Goal: Information Seeking & Learning: Compare options

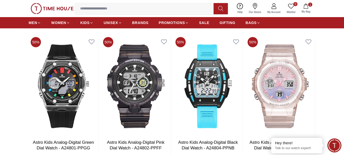
scroll to position [1127, 0]
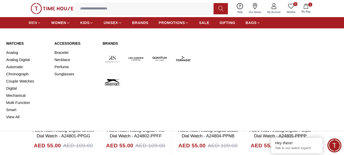
click at [38, 20] on link "MEN" at bounding box center [35, 22] width 12 height 9
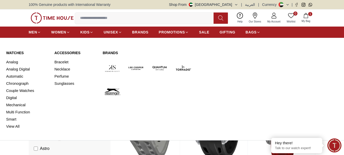
click at [160, 69] on img at bounding box center [159, 68] width 19 height 19
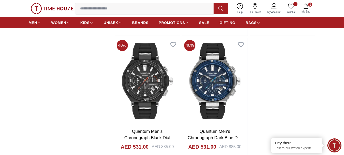
scroll to position [1024, 0]
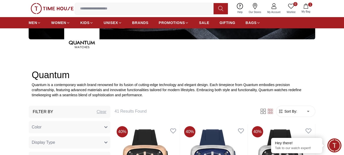
scroll to position [51, 0]
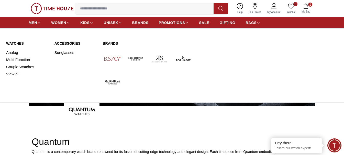
click at [183, 58] on img at bounding box center [183, 58] width 19 height 19
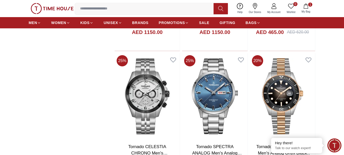
scroll to position [615, 0]
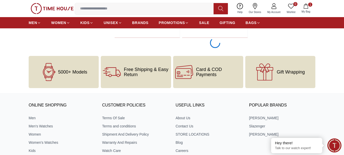
scroll to position [1127, 0]
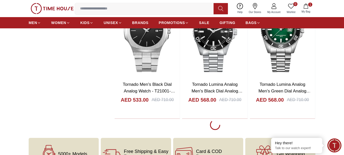
scroll to position [2766, 0]
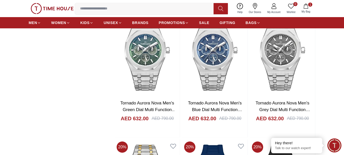
scroll to position [4149, 0]
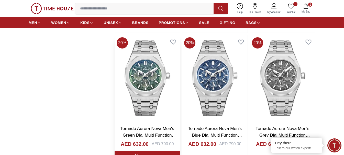
click at [142, 66] on img at bounding box center [147, 78] width 65 height 87
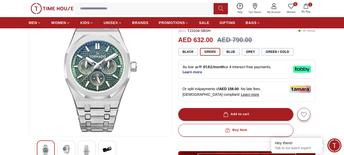
scroll to position [77, 0]
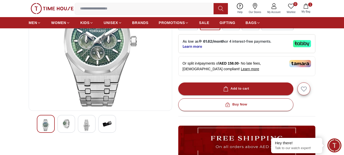
click at [67, 126] on img at bounding box center [66, 124] width 9 height 9
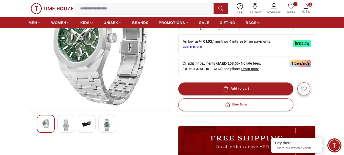
click at [93, 127] on div at bounding box center [87, 124] width 18 height 18
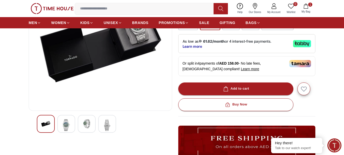
click at [109, 131] on img at bounding box center [107, 126] width 9 height 12
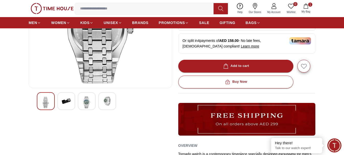
scroll to position [102, 0]
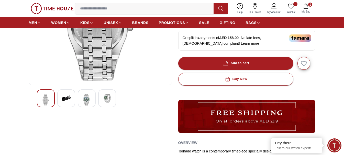
click at [89, 96] on img at bounding box center [86, 100] width 9 height 12
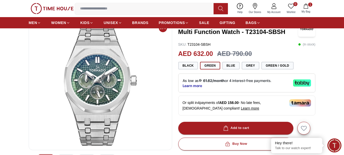
scroll to position [26, 0]
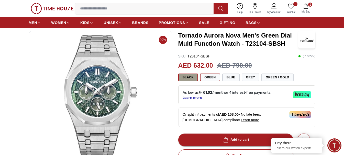
click at [188, 77] on button "Black" at bounding box center [189, 78] width 20 height 8
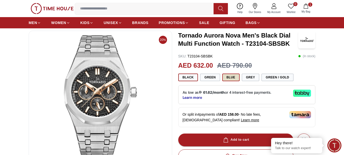
click at [227, 76] on button "Blue" at bounding box center [231, 78] width 17 height 8
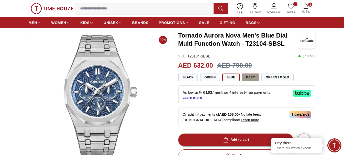
click at [248, 77] on button "Grey" at bounding box center [251, 78] width 18 height 8
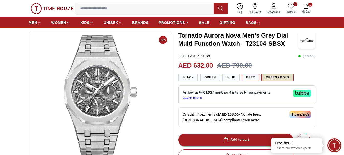
click at [276, 75] on button "Green / Gold" at bounding box center [278, 78] width 32 height 8
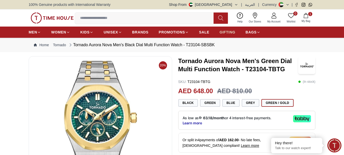
click at [223, 31] on span "GIFTING" at bounding box center [228, 32] width 16 height 5
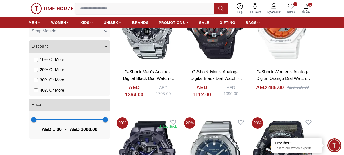
scroll to position [461, 0]
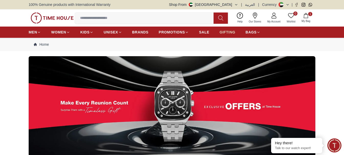
click at [230, 33] on span "GIFTING" at bounding box center [228, 32] width 16 height 5
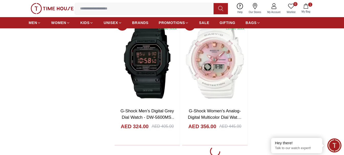
scroll to position [999, 0]
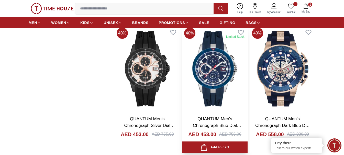
scroll to position [2689, 0]
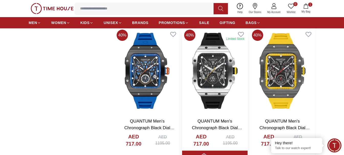
scroll to position [2817, 0]
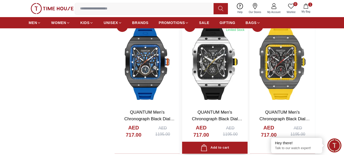
click at [217, 71] on img at bounding box center [214, 62] width 65 height 87
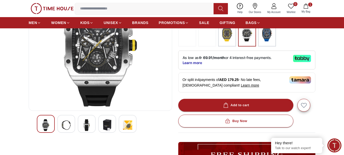
scroll to position [102, 0]
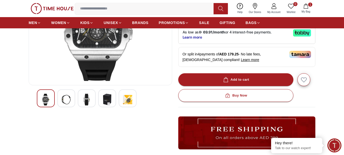
click at [61, 99] on div at bounding box center [66, 99] width 18 height 18
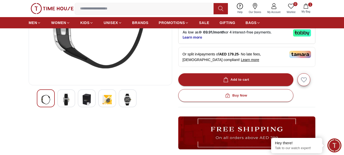
click at [85, 100] on img at bounding box center [86, 100] width 9 height 12
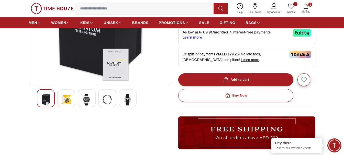
click at [91, 100] on div at bounding box center [87, 99] width 18 height 18
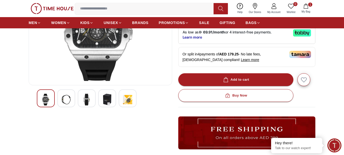
click at [104, 101] on img at bounding box center [107, 100] width 9 height 12
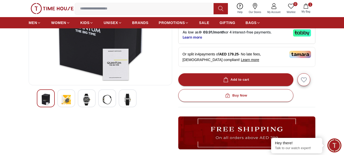
scroll to position [77, 0]
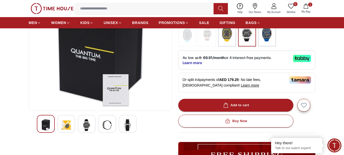
click at [128, 123] on img at bounding box center [127, 126] width 9 height 12
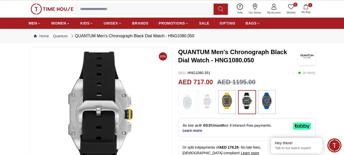
scroll to position [0, 0]
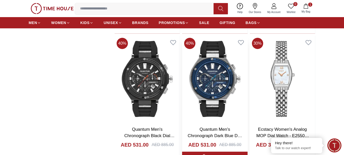
scroll to position [2929, 0]
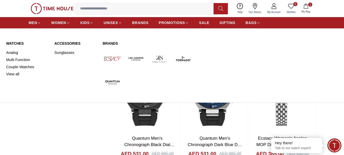
click at [182, 56] on img at bounding box center [183, 58] width 19 height 19
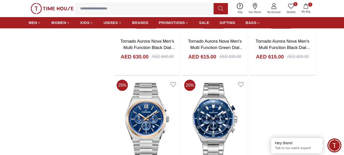
scroll to position [1050, 0]
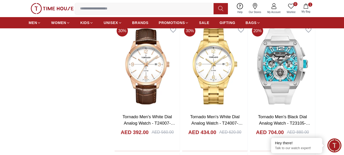
scroll to position [2484, 0]
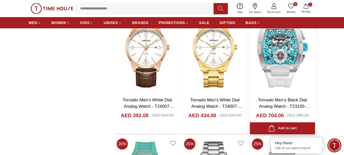
click at [273, 43] on img at bounding box center [282, 49] width 65 height 87
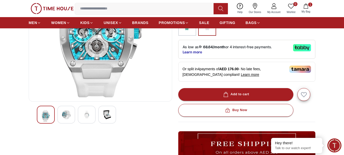
scroll to position [102, 0]
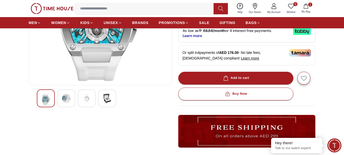
click at [70, 103] on div at bounding box center [66, 99] width 18 height 18
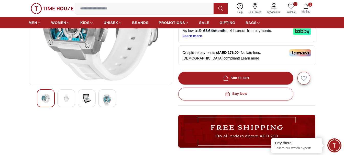
click at [74, 101] on div at bounding box center [66, 99] width 18 height 18
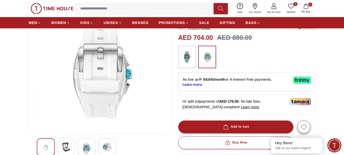
scroll to position [77, 0]
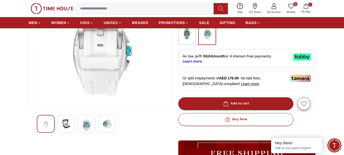
click at [72, 122] on div at bounding box center [66, 124] width 18 height 18
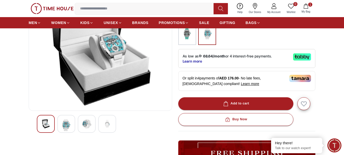
click at [87, 124] on img at bounding box center [86, 124] width 9 height 9
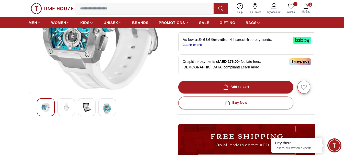
scroll to position [102, 0]
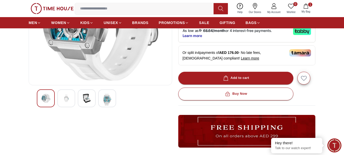
click at [103, 101] on img at bounding box center [107, 100] width 9 height 12
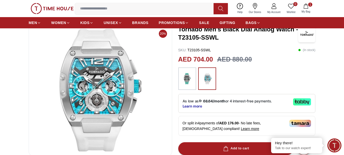
scroll to position [26, 0]
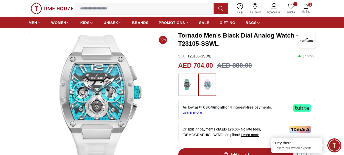
click at [187, 91] on img at bounding box center [187, 84] width 13 height 17
